Goal: Information Seeking & Learning: Learn about a topic

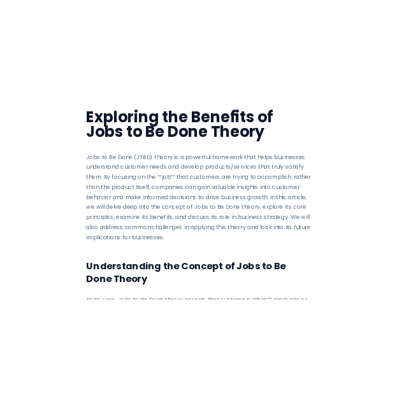
scroll to position [210, 0]
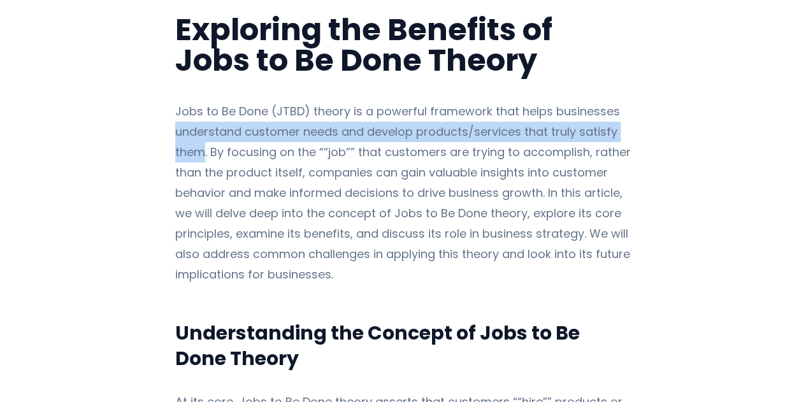
drag, startPoint x: 163, startPoint y: 129, endPoint x: 199, endPoint y: 152, distance: 42.4
copy p "understand customer needs and develop products/services that truly satisfy them"
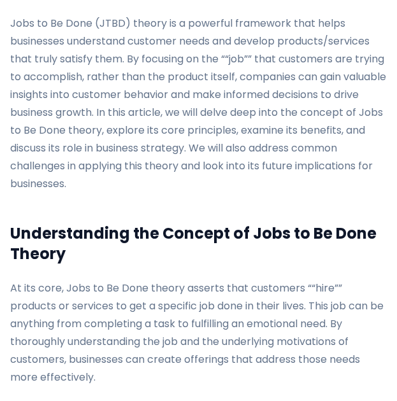
click at [138, 73] on p "Jobs to Be Done (JTBD) theory is a powerful framework that helps businesses und…" at bounding box center [198, 104] width 377 height 178
drag, startPoint x: 128, startPoint y: 60, endPoint x: 181, endPoint y: 66, distance: 53.2
click at [181, 66] on p "Jobs to Be Done (JTBD) theory is a powerful framework that helps businesses und…" at bounding box center [198, 104] width 377 height 178
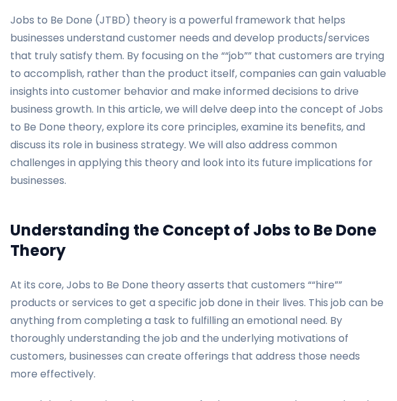
click at [212, 63] on p "Jobs to Be Done (JTBD) theory is a powerful framework that helps businesses und…" at bounding box center [198, 100] width 377 height 178
click at [196, 64] on p "Jobs to Be Done (JTBD) theory is a powerful framework that helps businesses und…" at bounding box center [198, 100] width 377 height 178
click at [131, 76] on p "Jobs to Be Done (JTBD) theory is a powerful framework that helps businesses und…" at bounding box center [198, 100] width 377 height 178
click at [280, 76] on p "Jobs to Be Done (JTBD) theory is a powerful framework that helps businesses und…" at bounding box center [198, 100] width 377 height 178
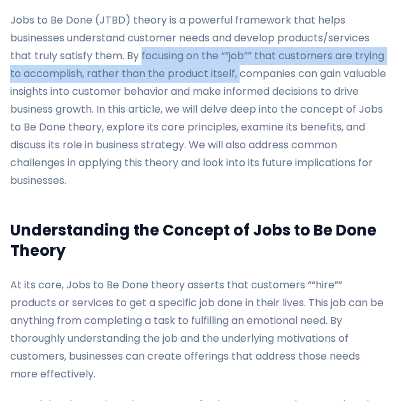
drag, startPoint x: 140, startPoint y: 55, endPoint x: 240, endPoint y: 78, distance: 101.9
click at [240, 78] on p "Jobs to Be Done (JTBD) theory is a powerful framework that helps businesses und…" at bounding box center [198, 100] width 377 height 178
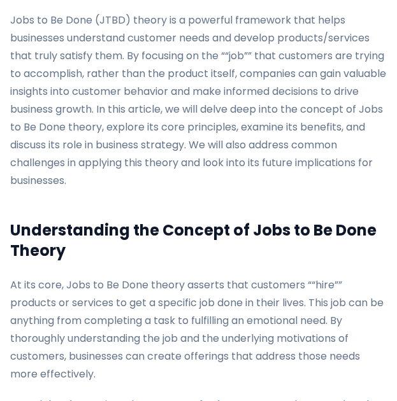
click at [247, 85] on p "Jobs to Be Done (JTBD) theory is a powerful framework that helps businesses und…" at bounding box center [198, 100] width 377 height 178
click at [270, 94] on p "Jobs to Be Done (JTBD) theory is a powerful framework that helps businesses und…" at bounding box center [198, 100] width 377 height 178
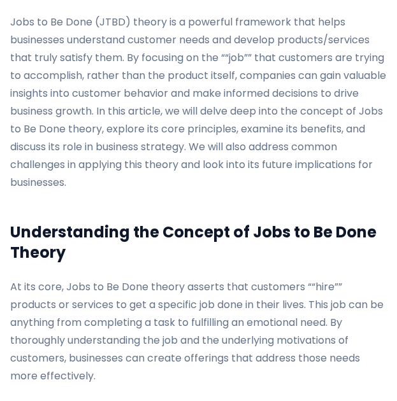
scroll to position [210, 0]
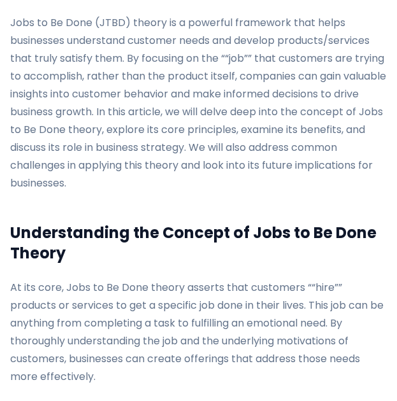
click at [272, 97] on p "Jobs to Be Done (JTBD) theory is a powerful framework that helps businesses und…" at bounding box center [198, 103] width 377 height 178
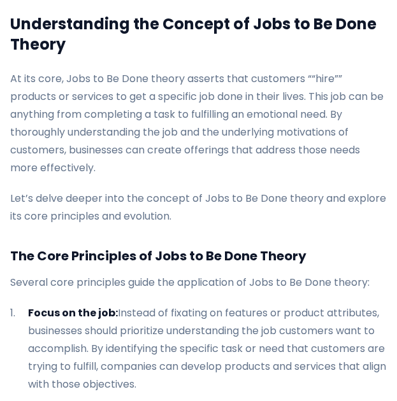
scroll to position [420, 0]
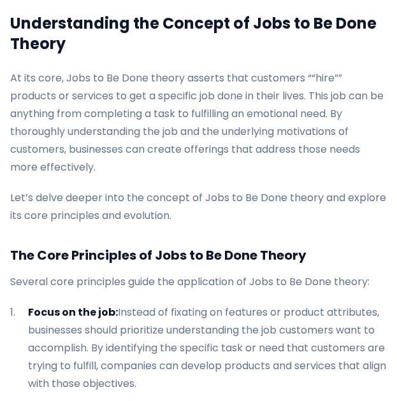
click at [282, 126] on p "At its core, Jobs to Be Done theory asserts that customers ““hire”” products or…" at bounding box center [198, 122] width 377 height 107
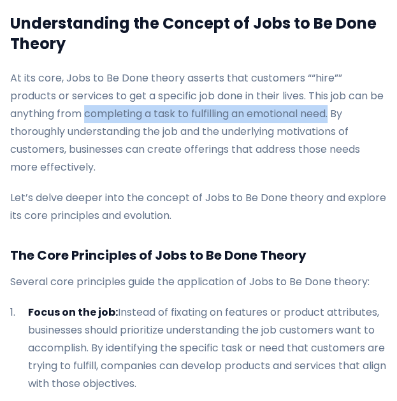
drag, startPoint x: 100, startPoint y: 115, endPoint x: 348, endPoint y: 118, distance: 248.5
click at [348, 118] on p "At its core, Jobs to Be Done theory asserts that customers ““hire”” products or…" at bounding box center [198, 122] width 377 height 107
copy p "completing a task to fulfilling an emotional need."
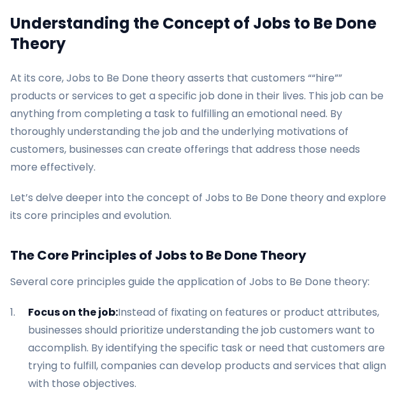
click at [353, 118] on p "At its core, Jobs to Be Done theory asserts that customers ““hire”” products or…" at bounding box center [198, 122] width 377 height 107
click at [281, 155] on p "At its core, Jobs to Be Done theory asserts that customers ““hire”” products or…" at bounding box center [198, 122] width 377 height 107
click at [316, 154] on p "At its core, Jobs to Be Done theory asserts that customers ““hire”” products or…" at bounding box center [198, 122] width 377 height 107
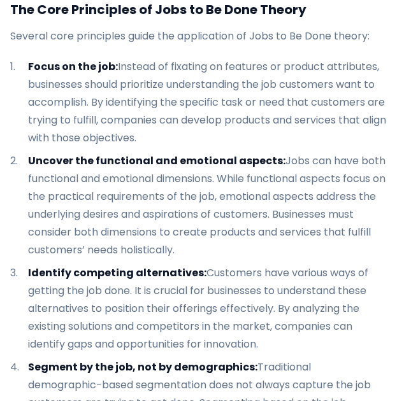
scroll to position [666, 0]
